Goal: Find specific page/section

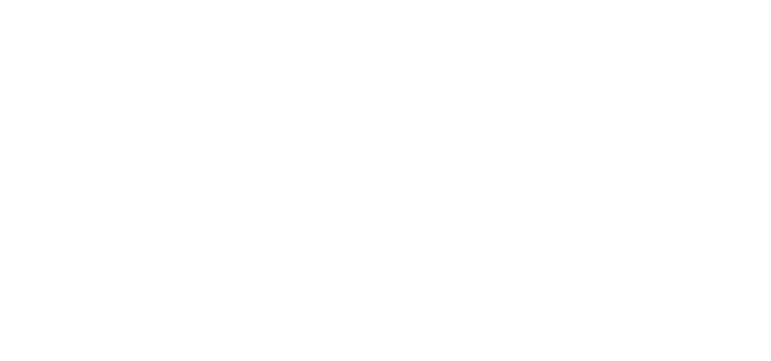
scroll to position [41, 0]
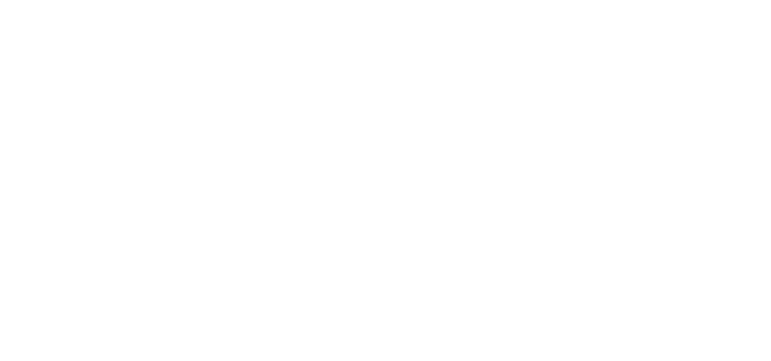
scroll to position [68, 0]
